Goal: Information Seeking & Learning: Learn about a topic

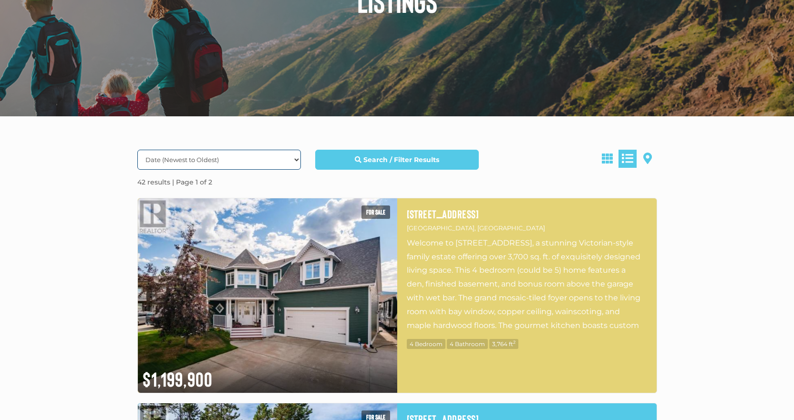
click at [226, 158] on select "Date (Newest to Oldest) Date (Oldest to Newest) Price (Highest to Lowest) Price…" at bounding box center [219, 160] width 164 height 20
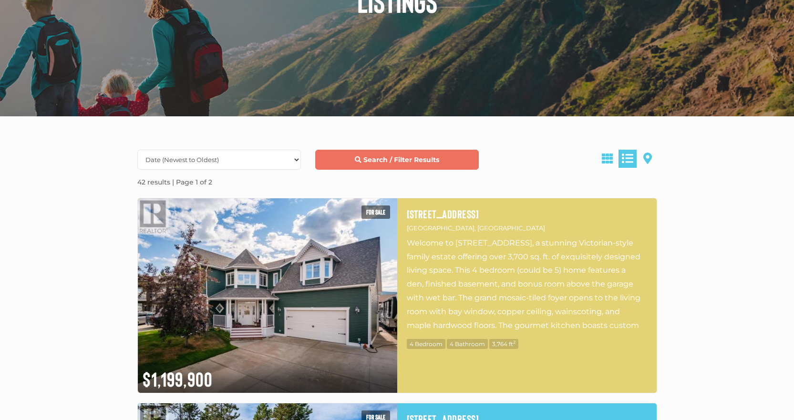
click at [393, 165] on link "Search / Filter Results" at bounding box center [397, 160] width 164 height 20
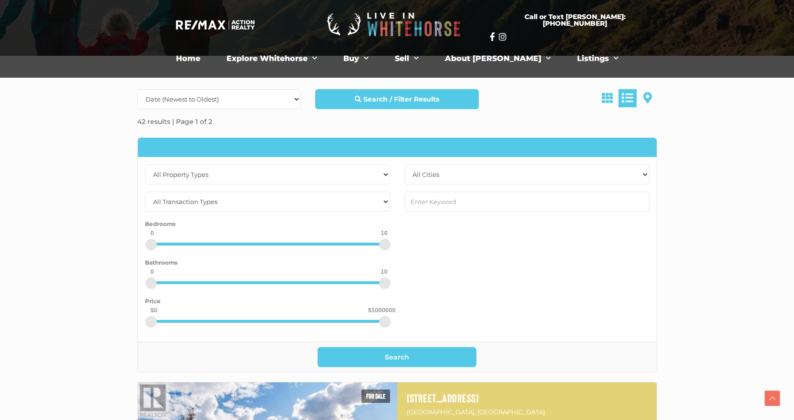
scroll to position [191, 0]
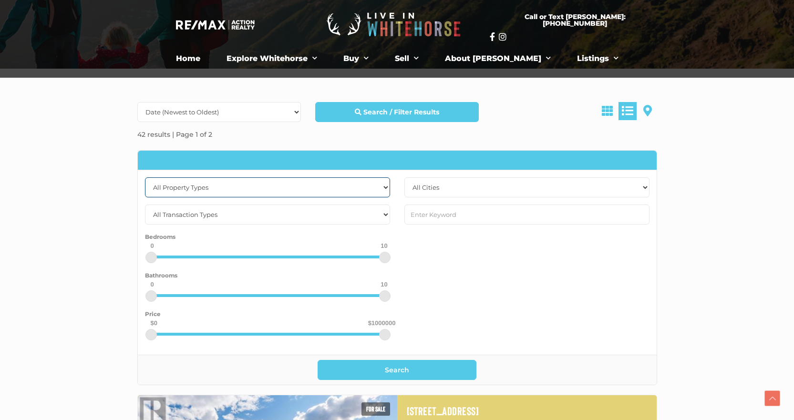
click at [331, 181] on select "All Property Types Business Industrial Office Other Single Family Vacant Land" at bounding box center [267, 187] width 245 height 20
click at [145, 177] on select "All Property Types Business Industrial Office Other Single Family Vacant Land" at bounding box center [267, 187] width 245 height 20
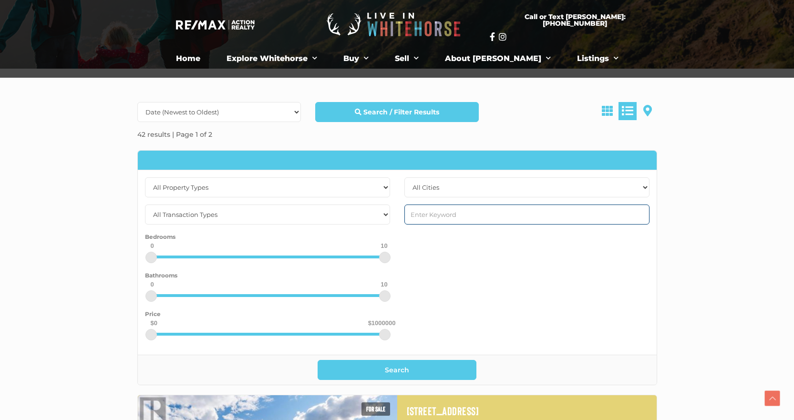
click at [426, 219] on input "text" at bounding box center [526, 215] width 245 height 20
type input "waterfront"
click at [318, 360] on button "Search" at bounding box center [397, 370] width 159 height 20
